Goal: Task Accomplishment & Management: Use online tool/utility

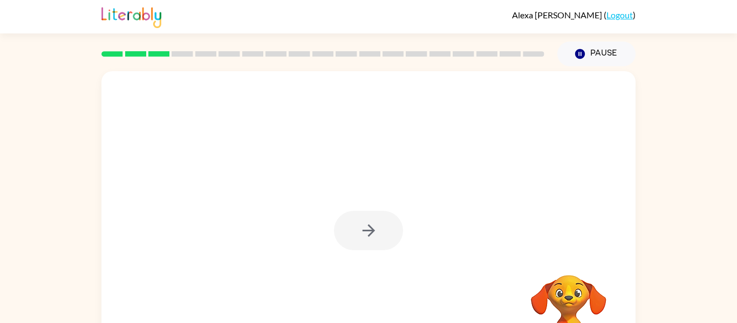
click at [372, 240] on div at bounding box center [368, 230] width 69 height 39
click at [372, 240] on icon "button" at bounding box center [368, 230] width 19 height 19
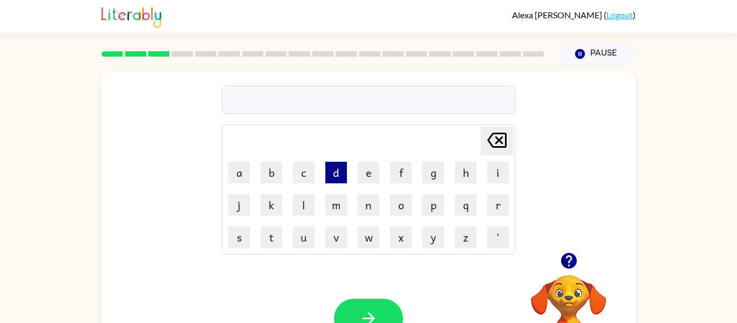
click at [339, 180] on button "d" at bounding box center [336, 173] width 22 height 22
click at [366, 178] on button "e" at bounding box center [369, 173] width 22 height 22
click at [432, 176] on button "g" at bounding box center [434, 173] width 22 height 22
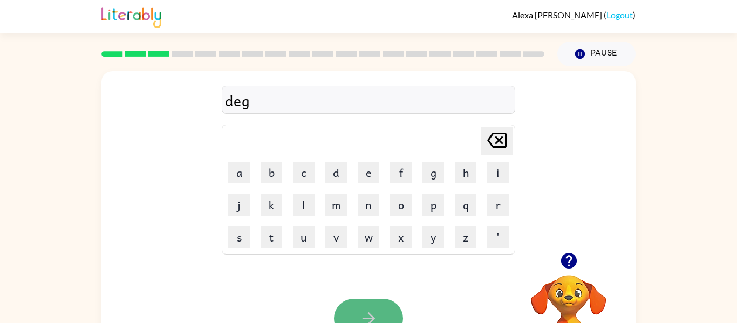
click at [364, 304] on button "button" at bounding box center [368, 318] width 69 height 39
click at [365, 310] on icon "button" at bounding box center [368, 318] width 19 height 19
click at [358, 316] on button "button" at bounding box center [368, 318] width 69 height 39
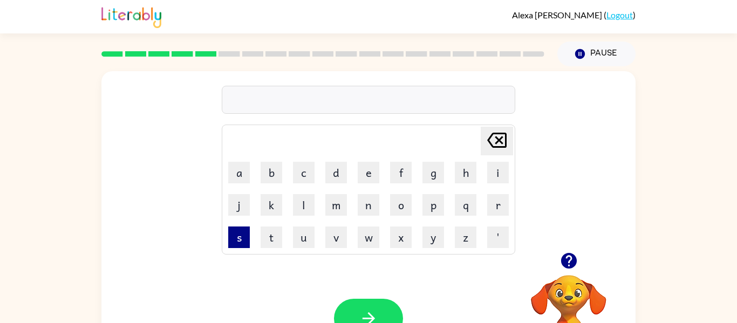
click at [232, 243] on button "s" at bounding box center [239, 238] width 22 height 22
click at [502, 143] on icon at bounding box center [496, 140] width 19 height 15
click at [370, 235] on button "w" at bounding box center [369, 238] width 22 height 22
click at [498, 169] on button "i" at bounding box center [498, 173] width 22 height 22
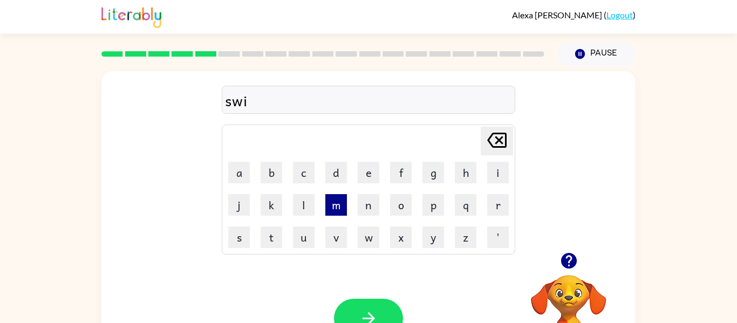
click at [330, 204] on button "m" at bounding box center [336, 205] width 22 height 22
click at [364, 311] on icon "button" at bounding box center [368, 318] width 19 height 19
click at [457, 239] on button "z" at bounding box center [466, 238] width 22 height 22
click at [499, 174] on button "i" at bounding box center [498, 173] width 22 height 22
click at [429, 212] on button "p" at bounding box center [434, 205] width 22 height 22
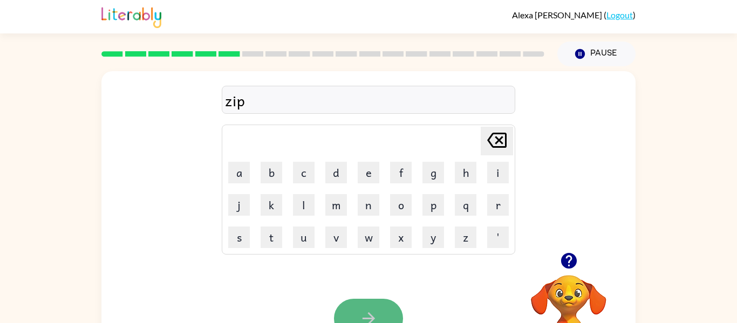
click at [384, 301] on button "button" at bounding box center [368, 318] width 69 height 39
click at [350, 307] on button "button" at bounding box center [368, 318] width 69 height 39
click at [377, 322] on icon "button" at bounding box center [368, 318] width 19 height 19
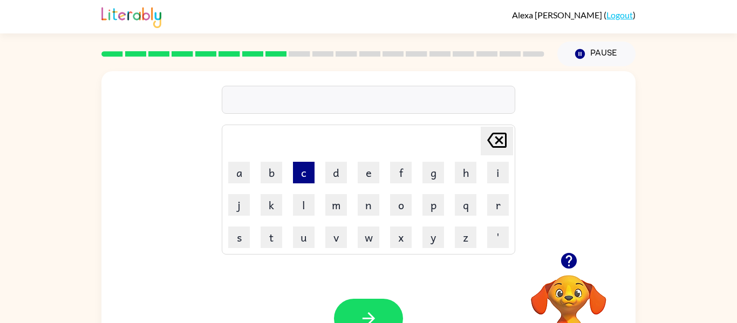
click at [300, 170] on button "c" at bounding box center [304, 173] width 22 height 22
click at [304, 203] on button "l" at bounding box center [304, 205] width 22 height 22
click at [409, 202] on button "o" at bounding box center [401, 205] width 22 height 22
click at [270, 201] on button "k" at bounding box center [272, 205] width 22 height 22
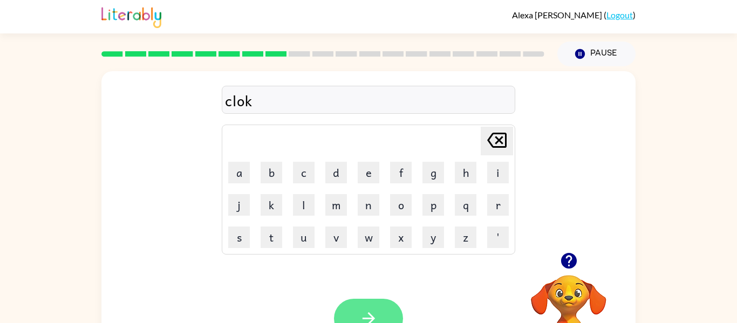
click at [369, 303] on button "button" at bounding box center [368, 318] width 69 height 39
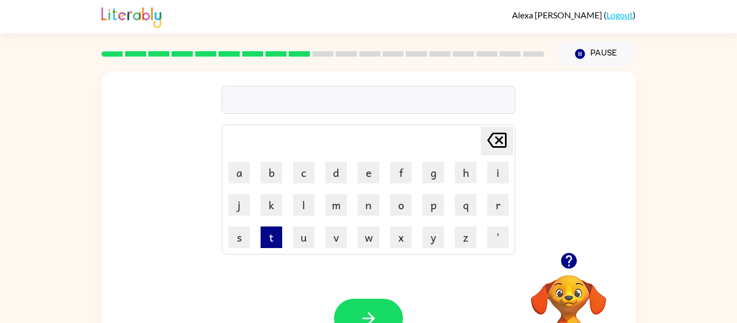
click at [268, 240] on button "t" at bounding box center [272, 238] width 22 height 22
click at [400, 198] on button "o" at bounding box center [401, 205] width 22 height 22
click at [423, 205] on button "p" at bounding box center [434, 205] width 22 height 22
click at [372, 303] on button "button" at bounding box center [368, 318] width 69 height 39
click at [397, 169] on button "f" at bounding box center [401, 173] width 22 height 22
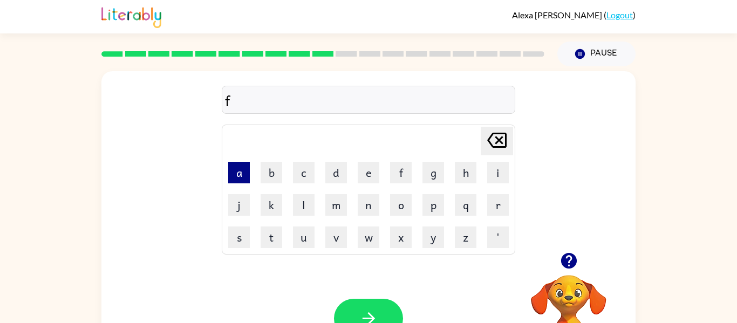
click at [232, 165] on button "a" at bounding box center [239, 173] width 22 height 22
click at [243, 236] on button "s" at bounding box center [239, 238] width 22 height 22
click at [272, 234] on button "t" at bounding box center [272, 238] width 22 height 22
click at [358, 302] on button "button" at bounding box center [368, 318] width 69 height 39
click at [427, 203] on button "p" at bounding box center [434, 205] width 22 height 22
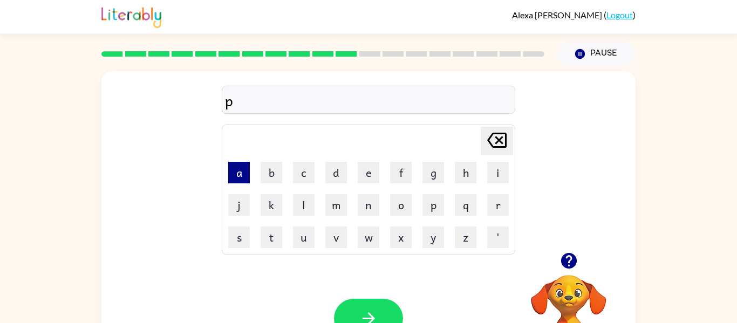
click at [235, 166] on button "a" at bounding box center [239, 173] width 22 height 22
click at [344, 174] on button "d" at bounding box center [336, 173] width 22 height 22
click at [373, 305] on button "button" at bounding box center [368, 318] width 69 height 39
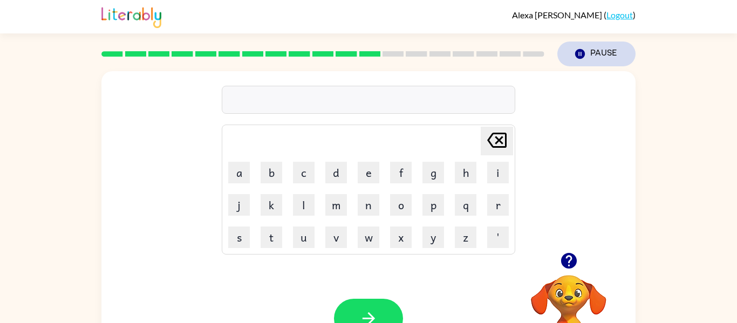
click at [576, 60] on button "Pause Pause" at bounding box center [596, 54] width 78 height 25
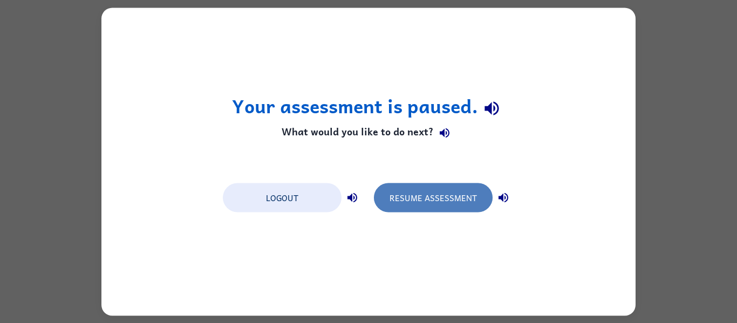
click at [442, 202] on button "Resume Assessment" at bounding box center [433, 197] width 119 height 29
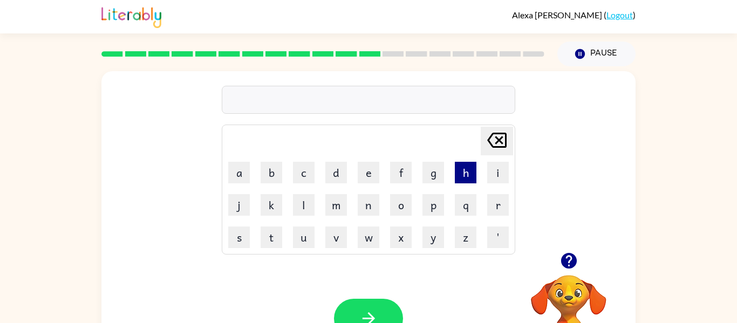
click at [471, 167] on button "h" at bounding box center [466, 173] width 22 height 22
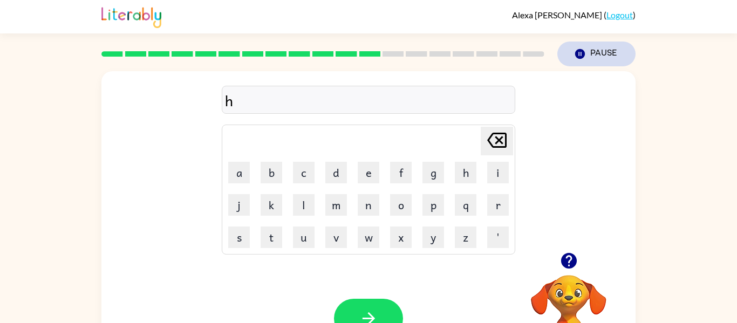
click at [613, 62] on button "Pause Pause" at bounding box center [596, 54] width 78 height 25
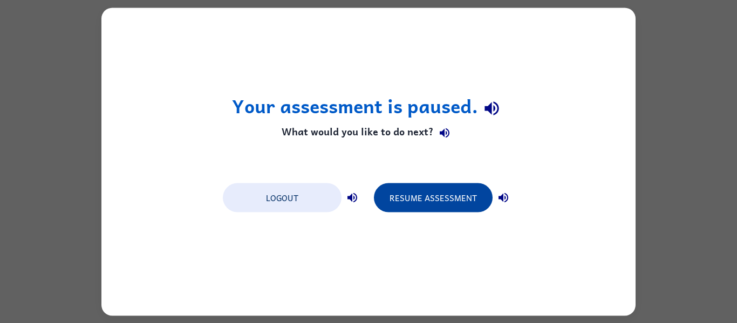
click at [419, 205] on button "Resume Assessment" at bounding box center [433, 197] width 119 height 29
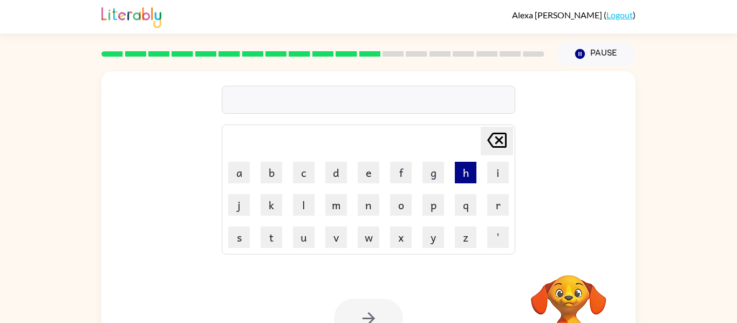
click at [469, 168] on button "h" at bounding box center [466, 173] width 22 height 22
click at [367, 175] on button "e" at bounding box center [369, 173] width 22 height 22
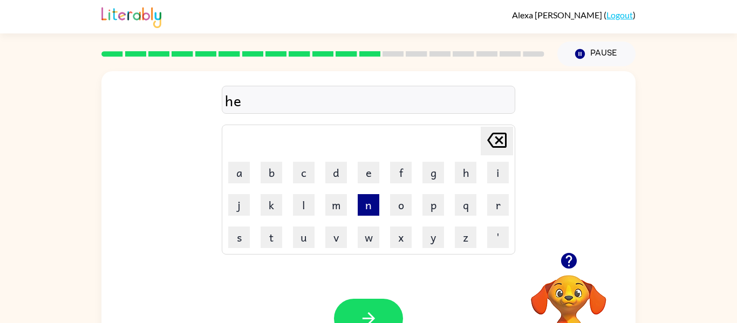
click at [364, 209] on button "n" at bounding box center [369, 205] width 22 height 22
click at [368, 303] on button "button" at bounding box center [368, 318] width 69 height 39
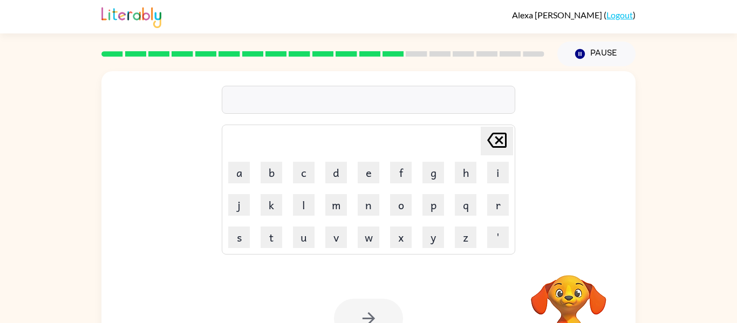
click at [371, 314] on div at bounding box center [368, 318] width 69 height 39
click at [436, 175] on button "g" at bounding box center [434, 173] width 22 height 22
click at [396, 204] on button "o" at bounding box center [401, 205] width 22 height 22
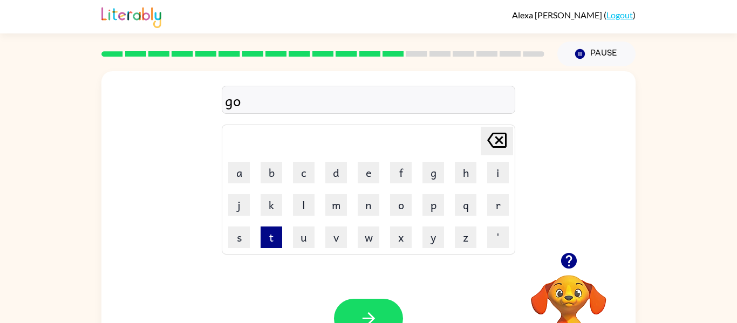
click at [269, 240] on button "t" at bounding box center [272, 238] width 22 height 22
click at [359, 308] on button "button" at bounding box center [368, 318] width 69 height 39
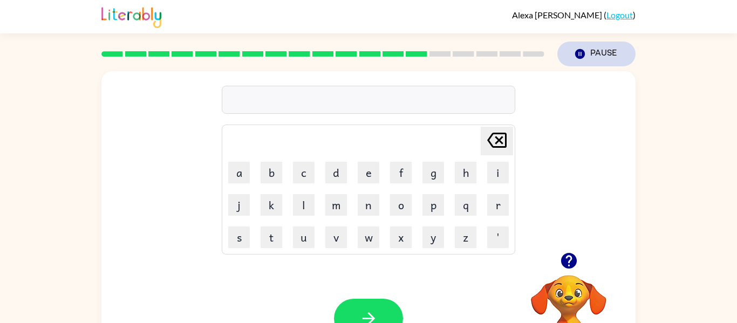
click at [574, 59] on icon "Pause" at bounding box center [580, 54] width 12 height 12
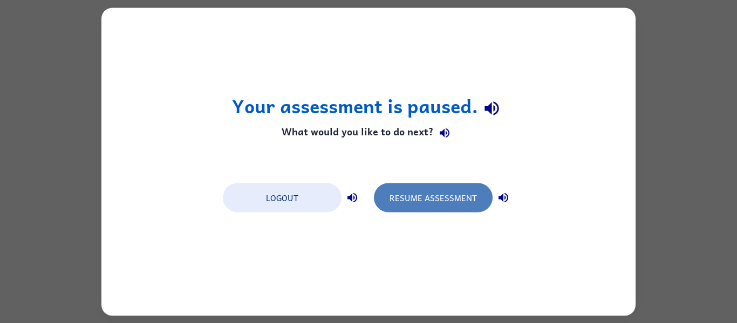
click at [465, 193] on button "Resume Assessment" at bounding box center [433, 197] width 119 height 29
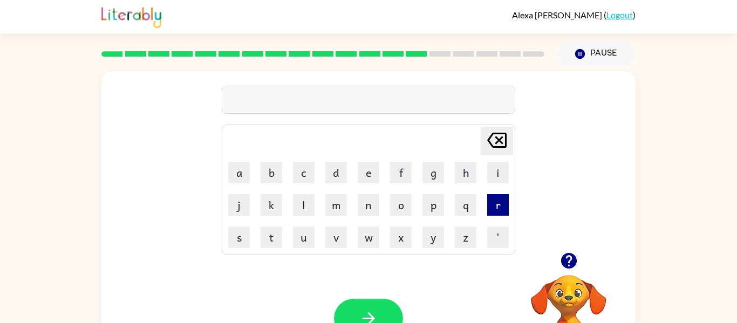
click at [503, 206] on button "r" at bounding box center [498, 205] width 22 height 22
click at [498, 169] on button "i" at bounding box center [498, 173] width 22 height 22
click at [439, 213] on button "p" at bounding box center [434, 205] width 22 height 22
click at [359, 316] on icon "button" at bounding box center [368, 318] width 19 height 19
click at [237, 242] on button "s" at bounding box center [239, 238] width 22 height 22
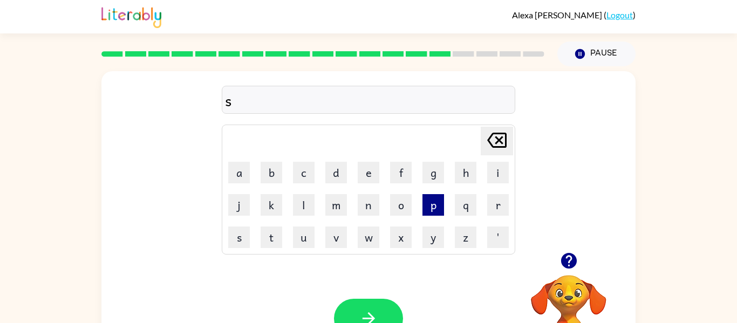
click at [441, 209] on button "p" at bounding box center [434, 205] width 22 height 22
click at [397, 208] on button "o" at bounding box center [401, 205] width 22 height 22
click at [270, 239] on button "t" at bounding box center [272, 238] width 22 height 22
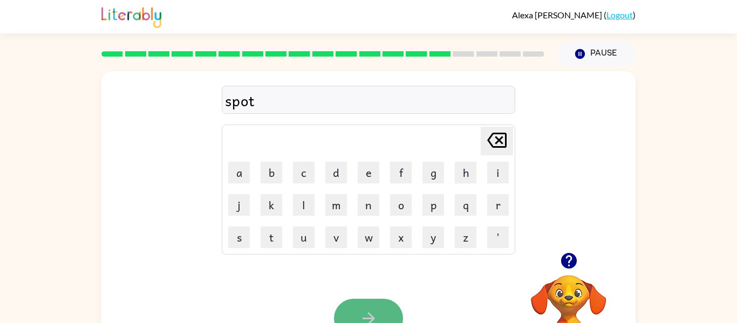
click at [383, 305] on button "button" at bounding box center [368, 318] width 69 height 39
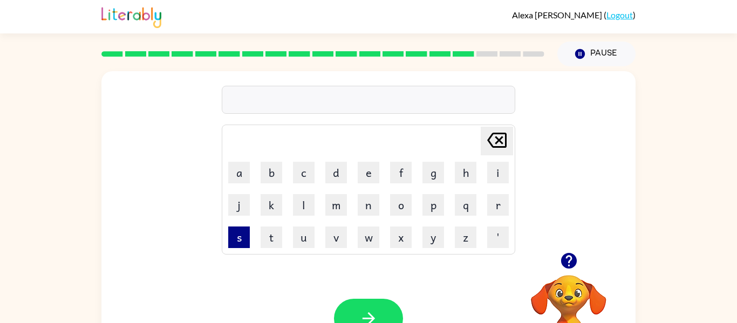
click at [234, 239] on button "s" at bounding box center [239, 238] width 22 height 22
click at [498, 178] on button "i" at bounding box center [498, 173] width 22 height 22
click at [393, 236] on button "x" at bounding box center [401, 238] width 22 height 22
click at [362, 318] on icon "button" at bounding box center [368, 318] width 19 height 19
click at [338, 211] on button "m" at bounding box center [336, 205] width 22 height 22
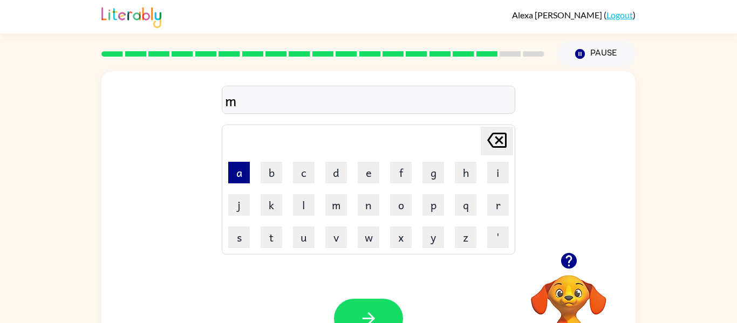
click at [245, 171] on button "a" at bounding box center [239, 173] width 22 height 22
click at [272, 240] on button "t" at bounding box center [272, 238] width 22 height 22
click at [352, 311] on button "button" at bounding box center [368, 318] width 69 height 39
click at [352, 311] on div at bounding box center [368, 318] width 69 height 39
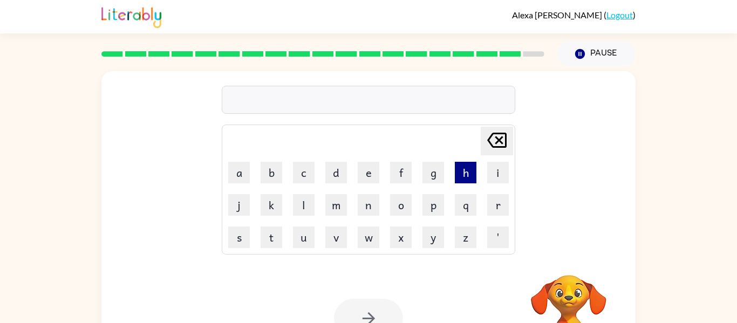
click at [461, 176] on button "h" at bounding box center [466, 173] width 22 height 22
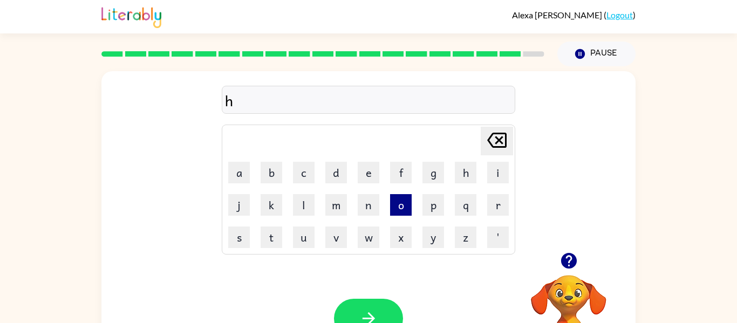
click at [403, 208] on button "o" at bounding box center [401, 205] width 22 height 22
click at [425, 174] on button "g" at bounding box center [434, 173] width 22 height 22
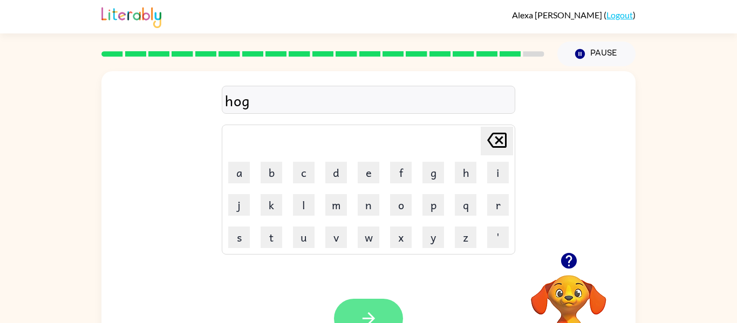
click at [362, 316] on icon "button" at bounding box center [368, 318] width 19 height 19
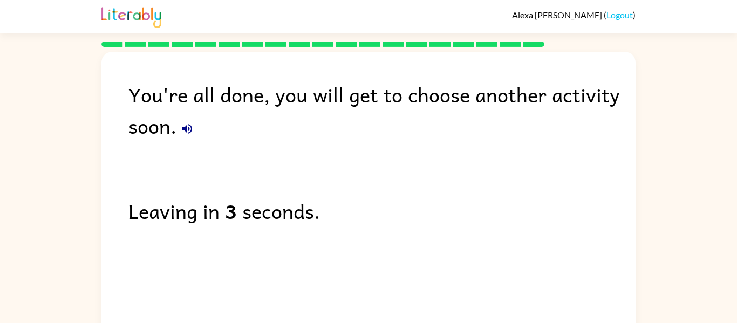
click at [184, 127] on icon "button" at bounding box center [187, 129] width 10 height 10
